Goal: Task Accomplishment & Management: Manage account settings

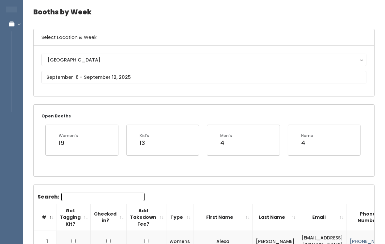
scroll to position [25, 0]
click at [294, 82] on input "text" at bounding box center [203, 77] width 325 height 12
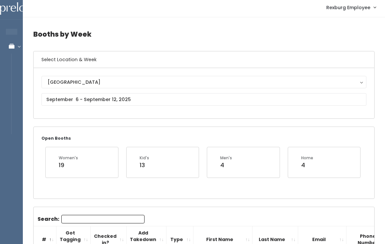
scroll to position [0, 0]
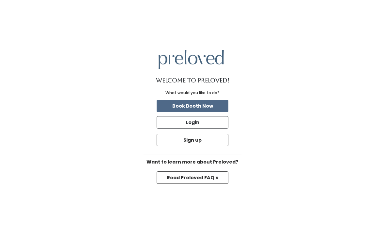
click at [220, 134] on button "Sign up" at bounding box center [193, 140] width 72 height 12
click at [183, 119] on button "Login" at bounding box center [193, 122] width 72 height 12
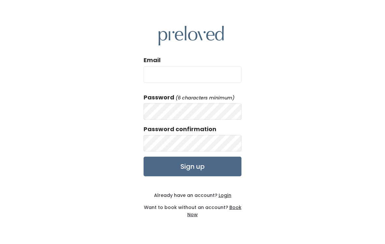
click at [216, 77] on input "Email" at bounding box center [193, 74] width 98 height 16
click at [207, 80] on input "Email" at bounding box center [193, 74] width 98 height 16
type input "rexburg@preloved.love"
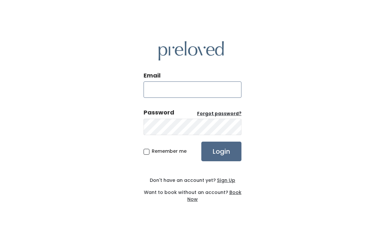
type input "rexburg.store@preloved.love"
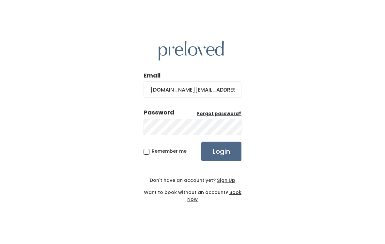
click at [221, 156] on input "Login" at bounding box center [222, 151] width 40 height 20
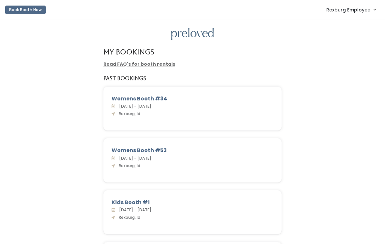
click at [355, 12] on span "Rexburg Employee" at bounding box center [349, 9] width 44 height 7
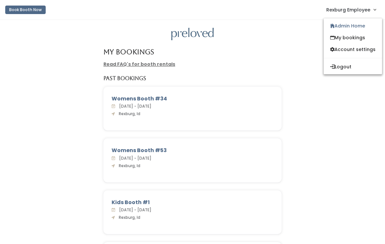
click at [357, 25] on link "Admin Home" at bounding box center [353, 26] width 58 height 12
